Goal: Transaction & Acquisition: Purchase product/service

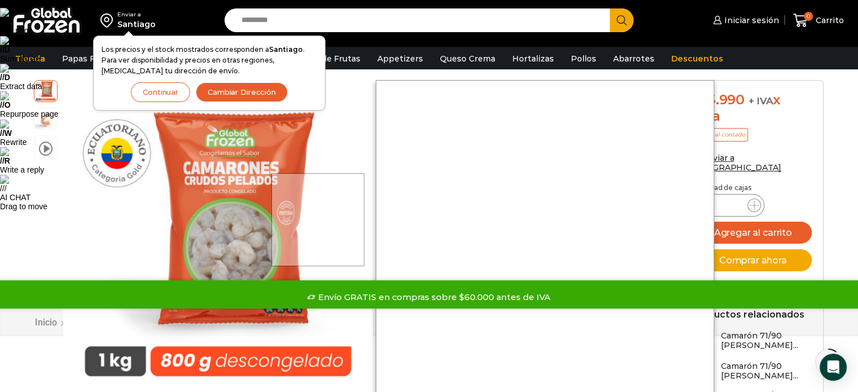
scroll to position [169, 0]
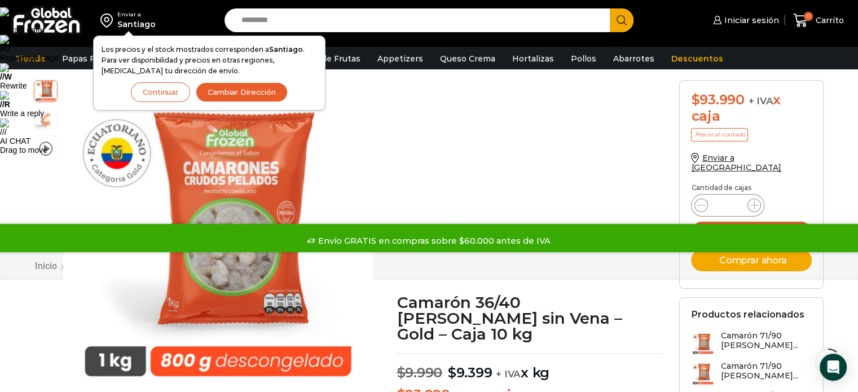
click at [165, 12] on div "Enviar a Santiago Los precios y el stock mostrados corresponden a Santiago . Pa…" at bounding box center [110, 20] width 208 height 41
click at [744, 17] on span "Iniciar sesión" at bounding box center [750, 20] width 58 height 11
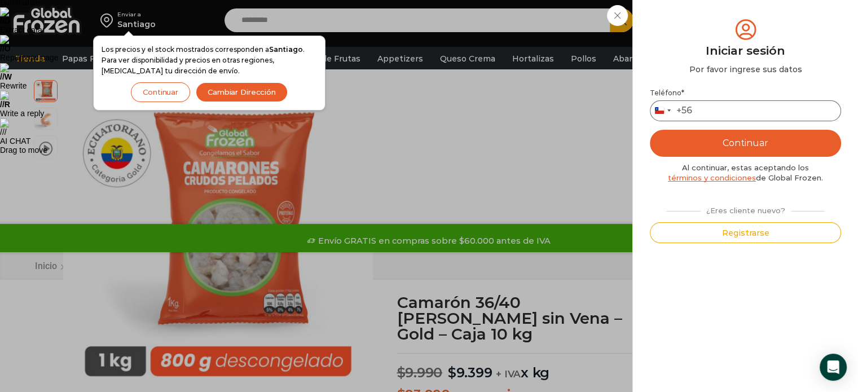
click at [707, 107] on input "Teléfono *" at bounding box center [745, 110] width 191 height 21
type input "*********"
click at [760, 145] on button "Continuar" at bounding box center [745, 143] width 191 height 27
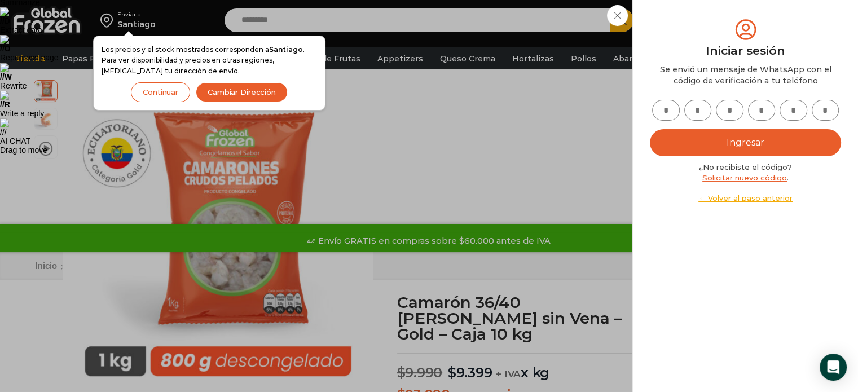
click at [663, 115] on input "text" at bounding box center [666, 110] width 28 height 21
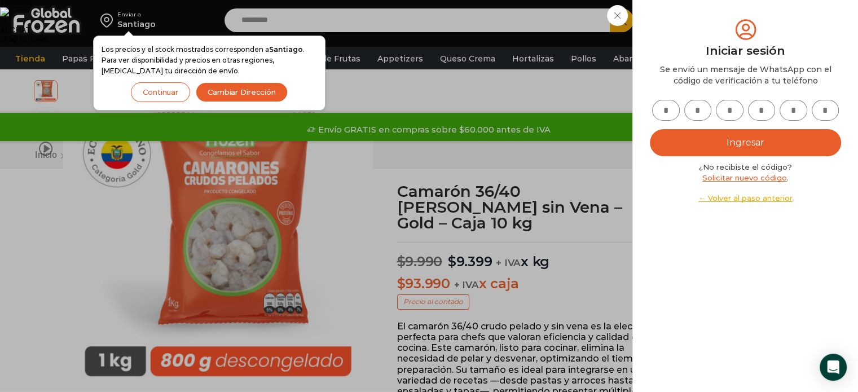
type input "*"
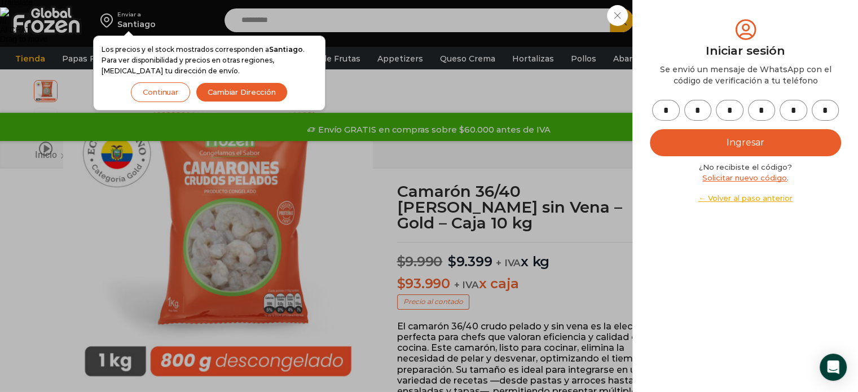
type input "*"
click at [650, 129] on button "Ingresar" at bounding box center [745, 142] width 191 height 27
click at [749, 146] on button "Ingresar" at bounding box center [745, 142] width 191 height 27
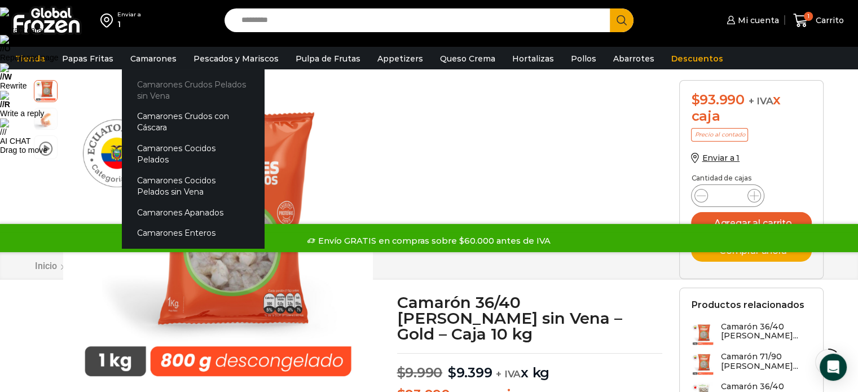
click at [151, 92] on link "Camarones Crudos Pelados sin Vena" at bounding box center [193, 90] width 142 height 32
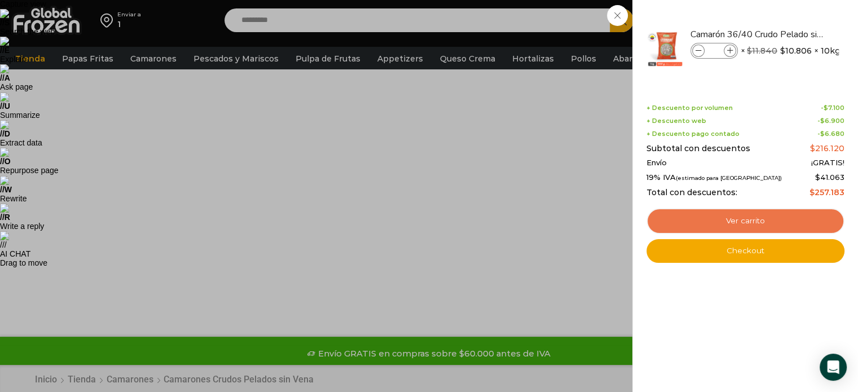
click at [699, 217] on link "Ver carrito" at bounding box center [745, 221] width 198 height 26
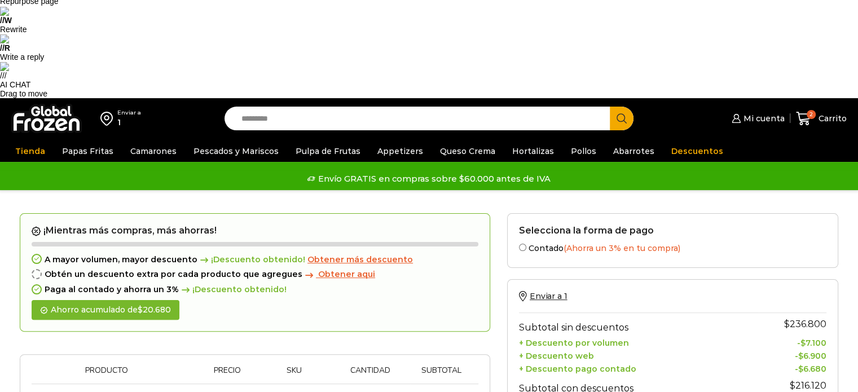
scroll to position [226, 0]
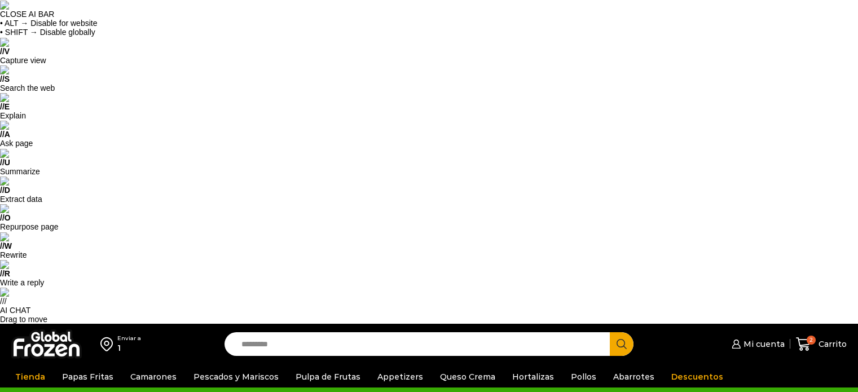
type input "*"
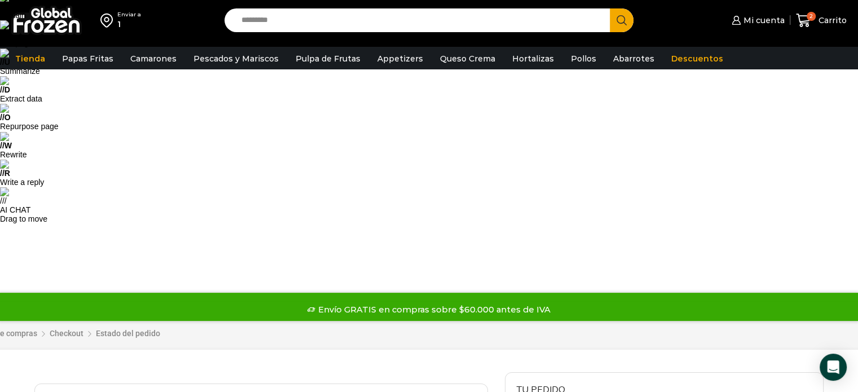
scroll to position [113, 0]
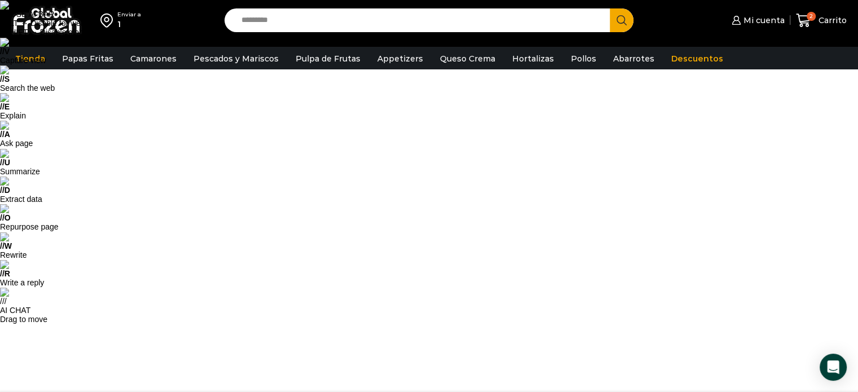
scroll to position [56, 0]
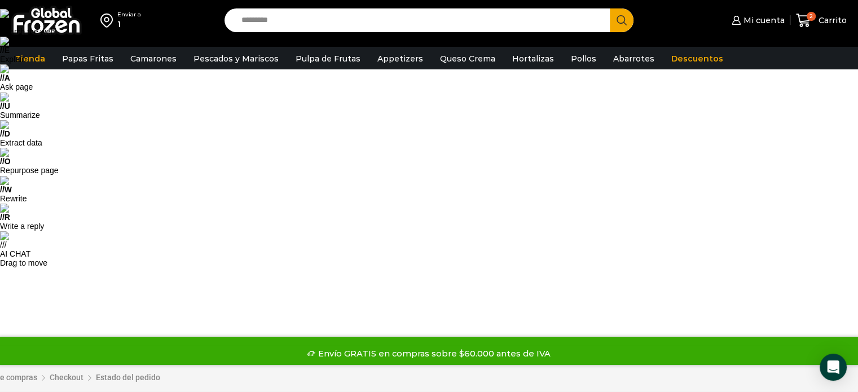
type input "*"
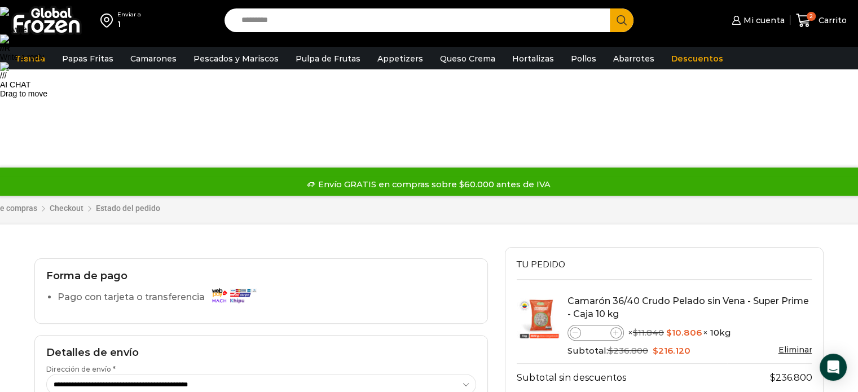
scroll to position [0, 0]
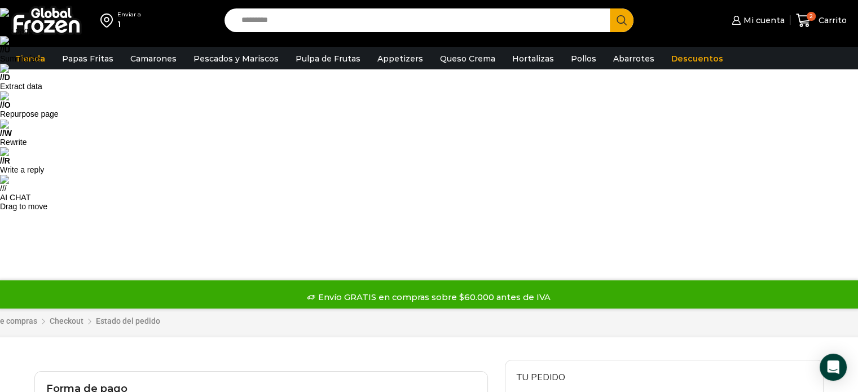
type input "*"
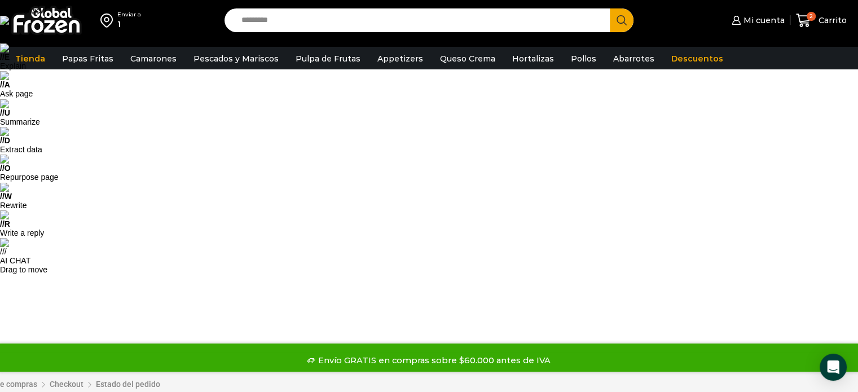
scroll to position [56, 0]
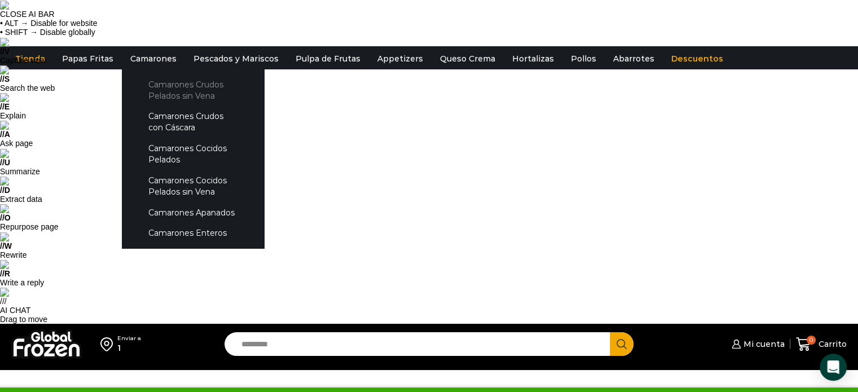
click at [165, 94] on link "Camarones Crudos Pelados sin Vena" at bounding box center [193, 90] width 120 height 32
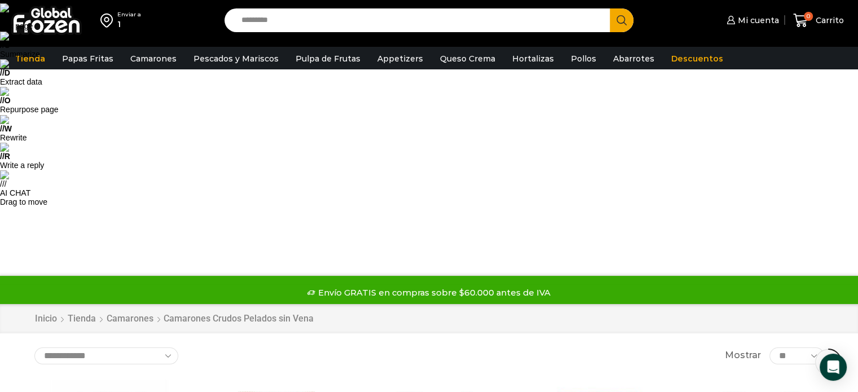
scroll to position [113, 0]
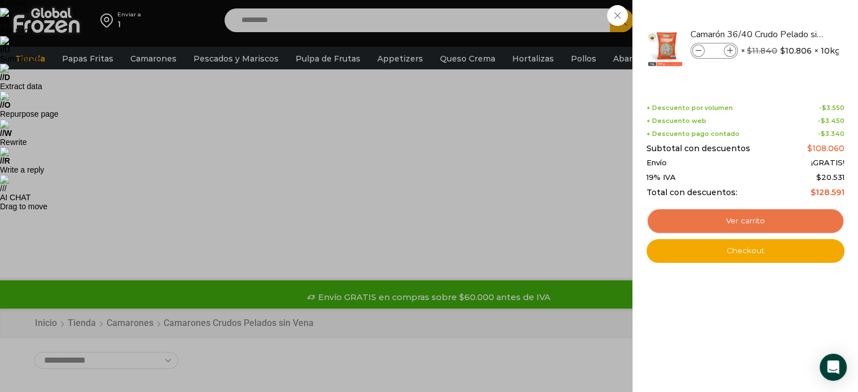
click at [706, 221] on link "Ver carrito" at bounding box center [745, 221] width 198 height 26
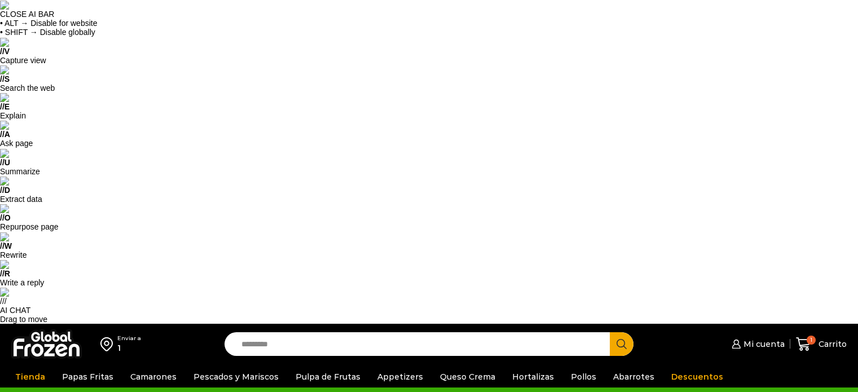
scroll to position [113, 0]
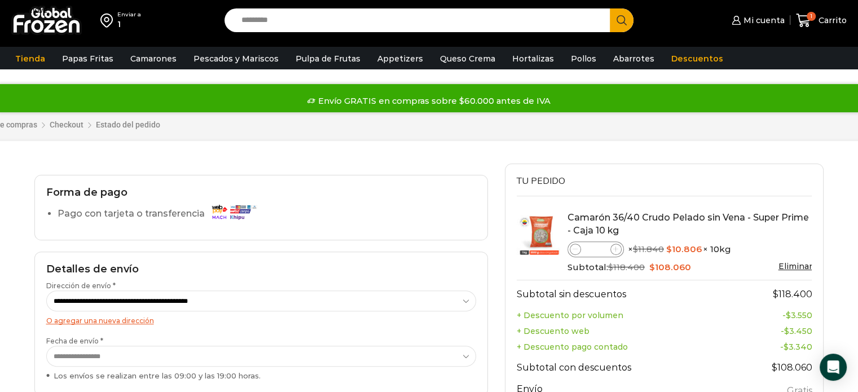
scroll to position [338, 0]
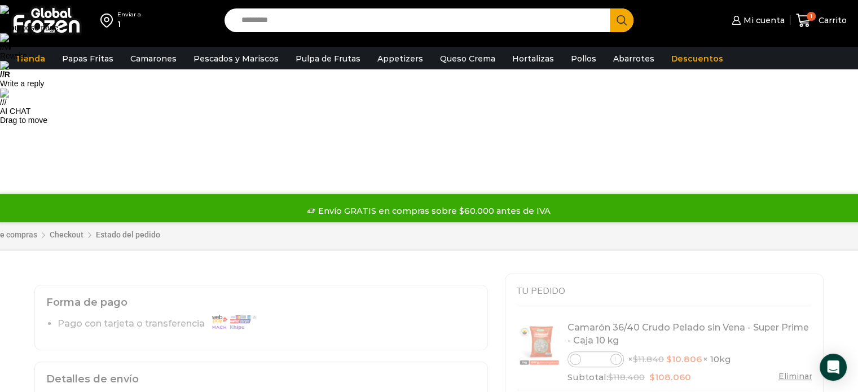
scroll to position [56, 0]
